Goal: Navigation & Orientation: Go to known website

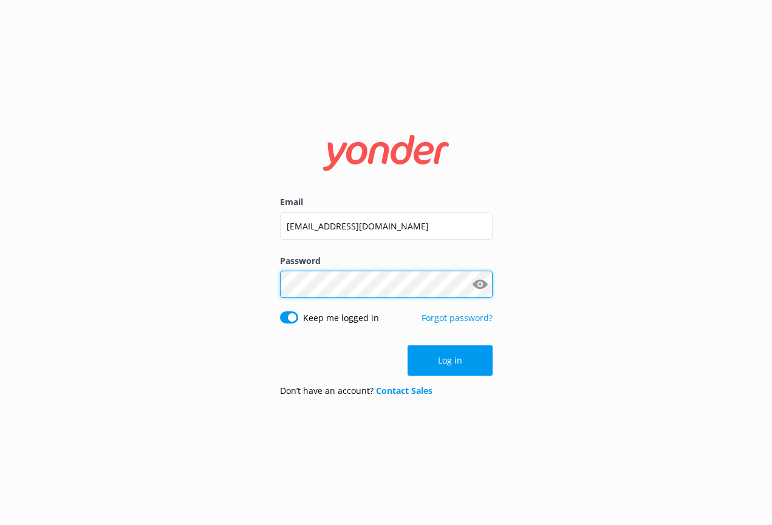
click at [449, 360] on button "Log in" at bounding box center [450, 361] width 85 height 30
